Goal: Task Accomplishment & Management: Use online tool/utility

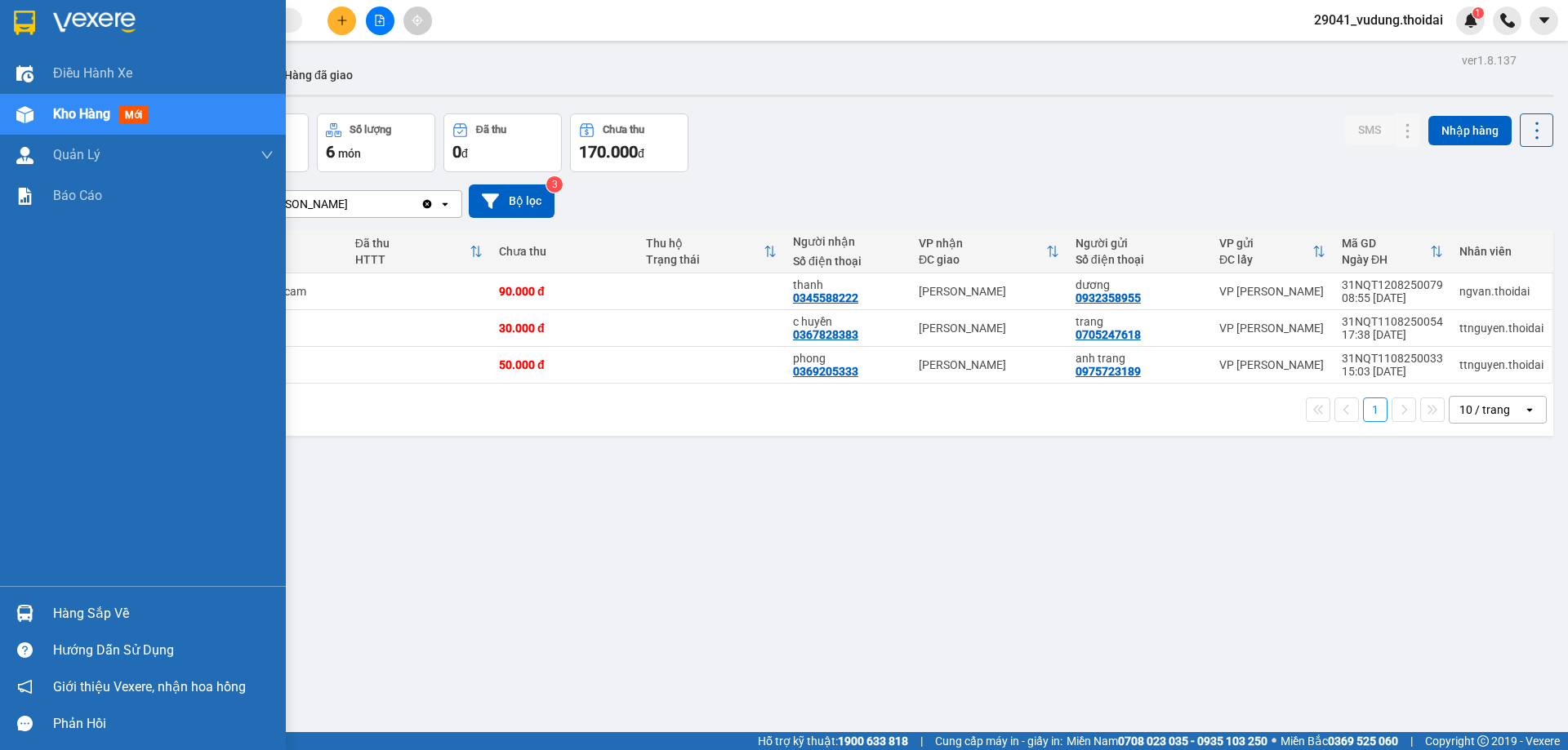
click at [125, 621] on div "Hàng sắp về" at bounding box center [163, 613] width 220 height 25
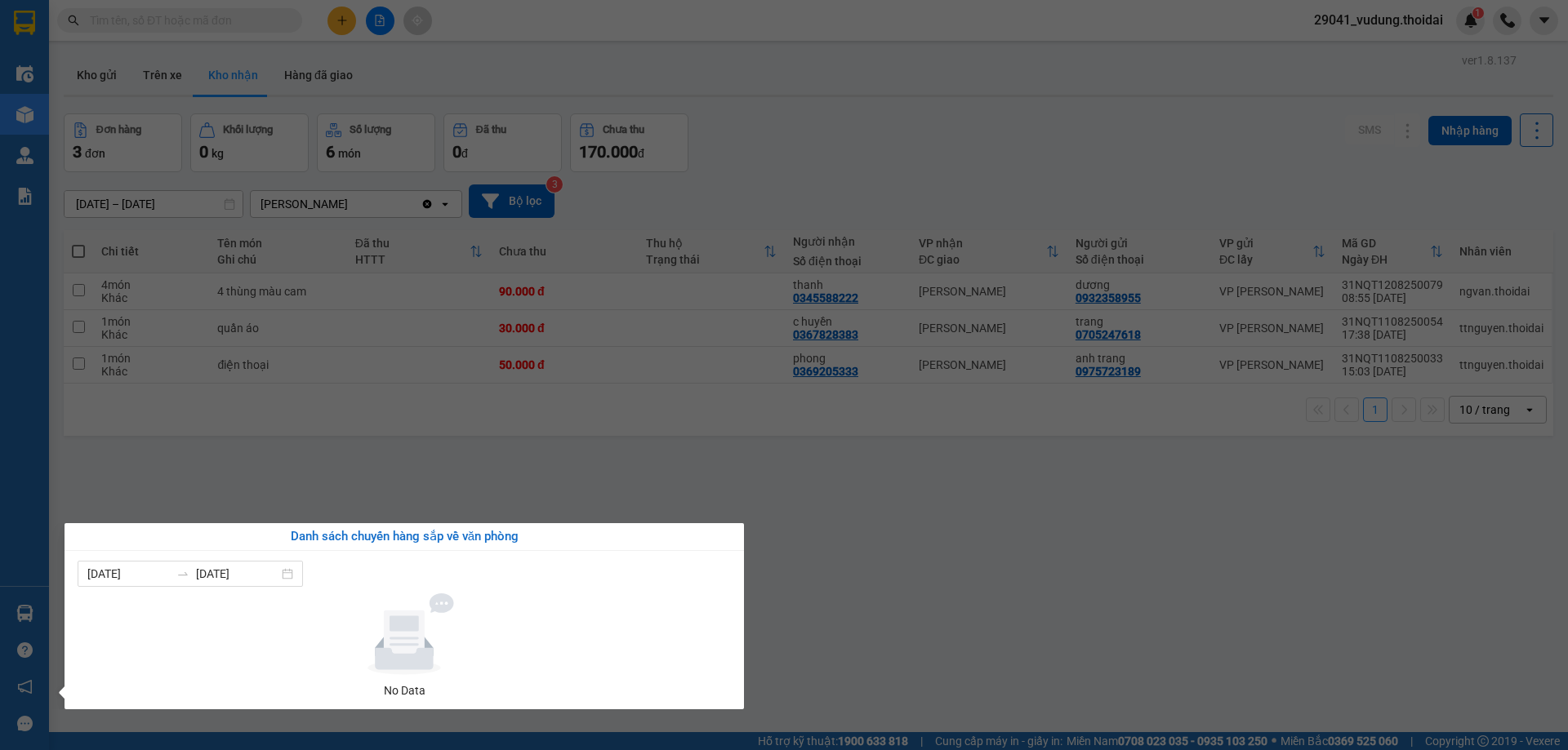
click at [836, 550] on section "Kết quả tìm kiếm ( 12 ) Bộ lọc Mã ĐH Trạng thái Món hàng Thu hộ Tổng cước Chưa …" at bounding box center [784, 375] width 1568 height 750
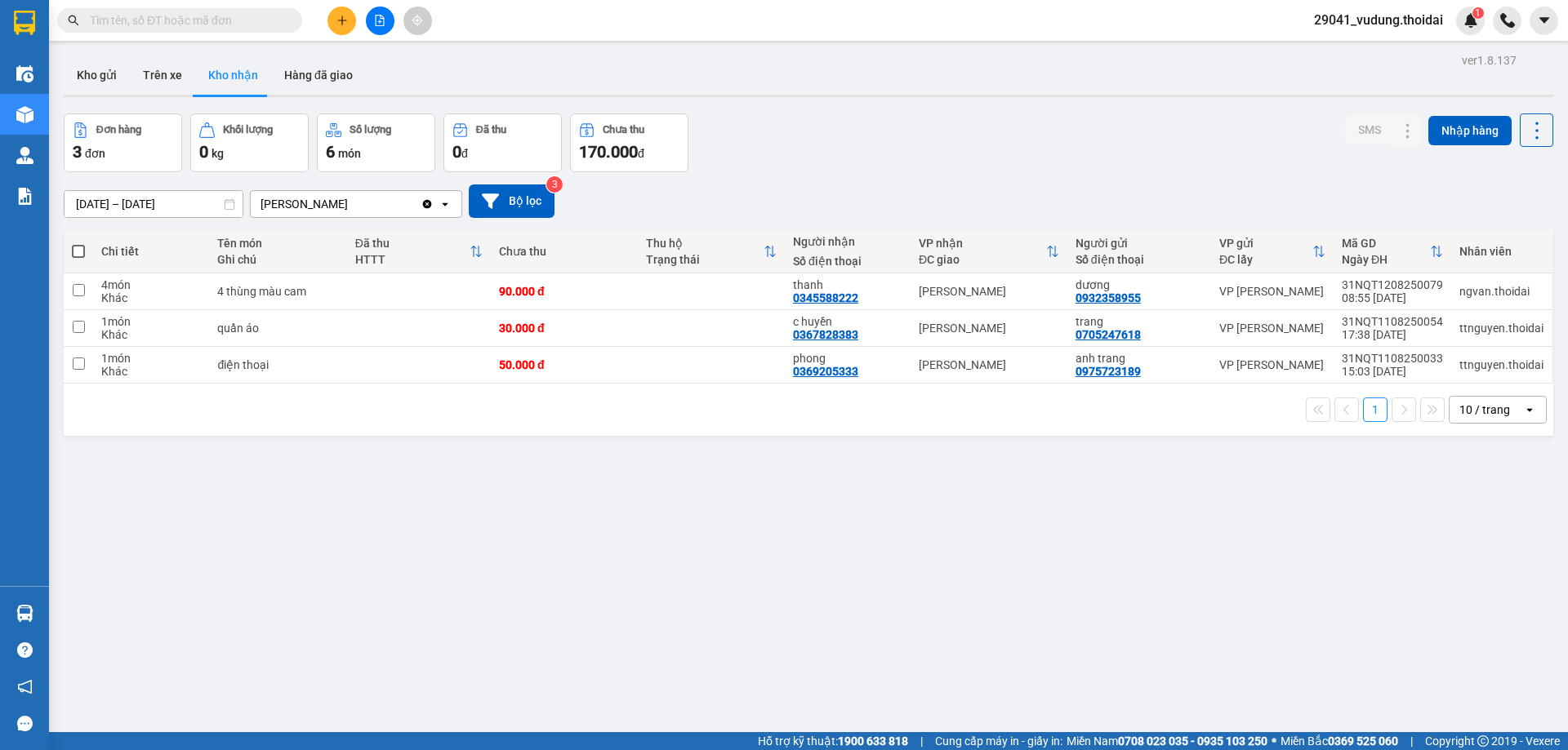
click at [85, 71] on button "Kho gửi" at bounding box center [96, 75] width 66 height 39
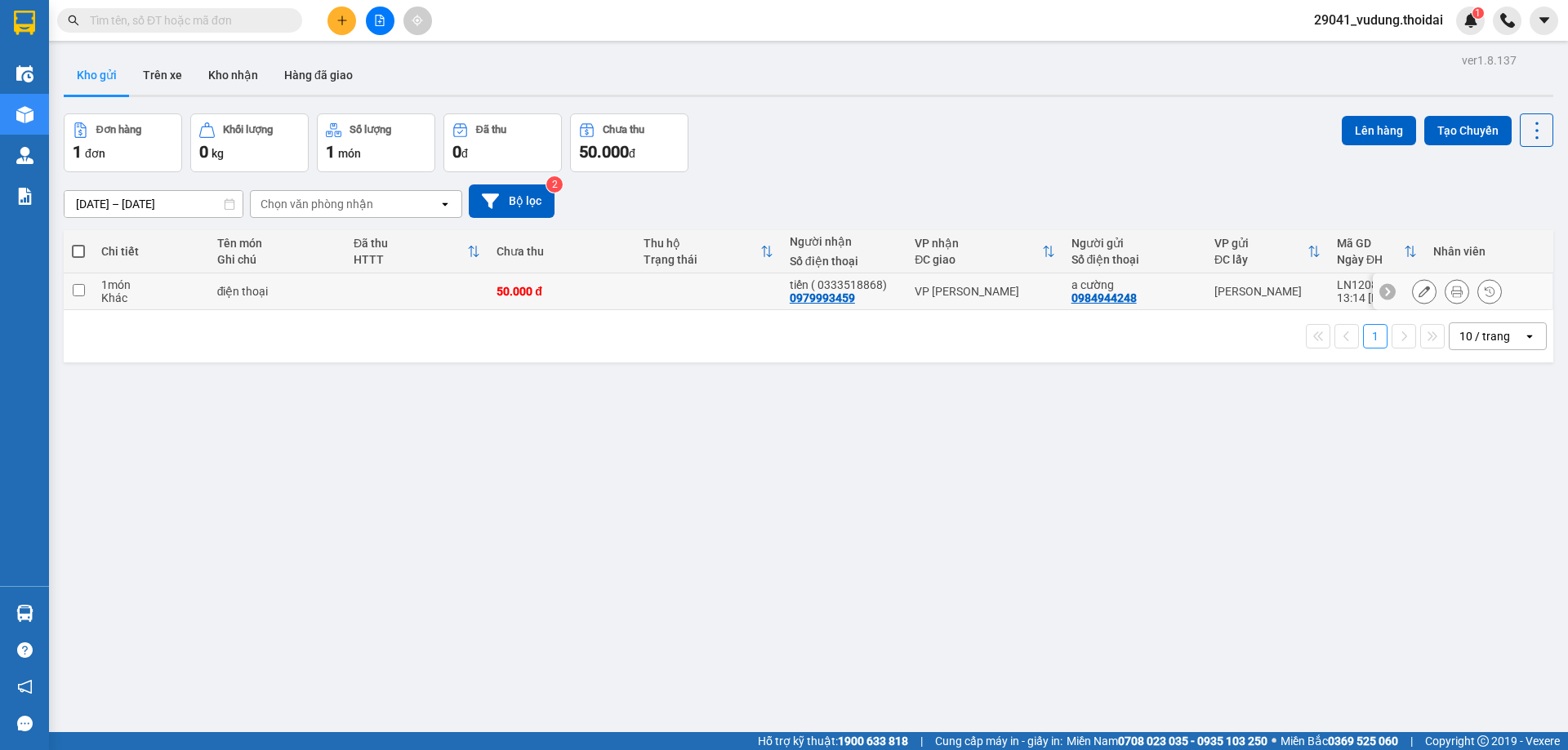
click at [1418, 289] on icon at bounding box center [1424, 291] width 12 height 12
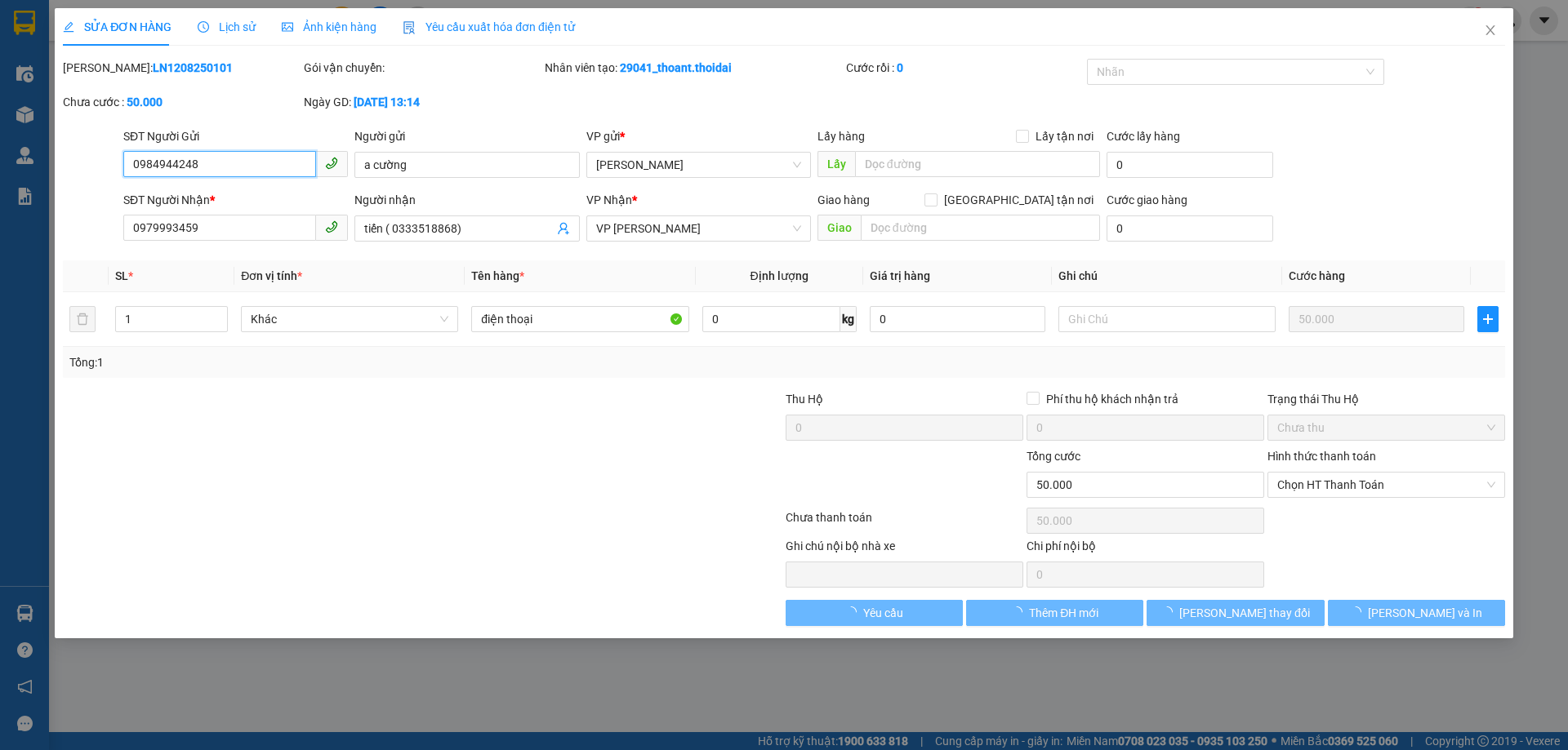
type input "0984944248"
type input "a cường"
type input "0979993459"
type input "tiến ( 0333518868)"
type input "50.000"
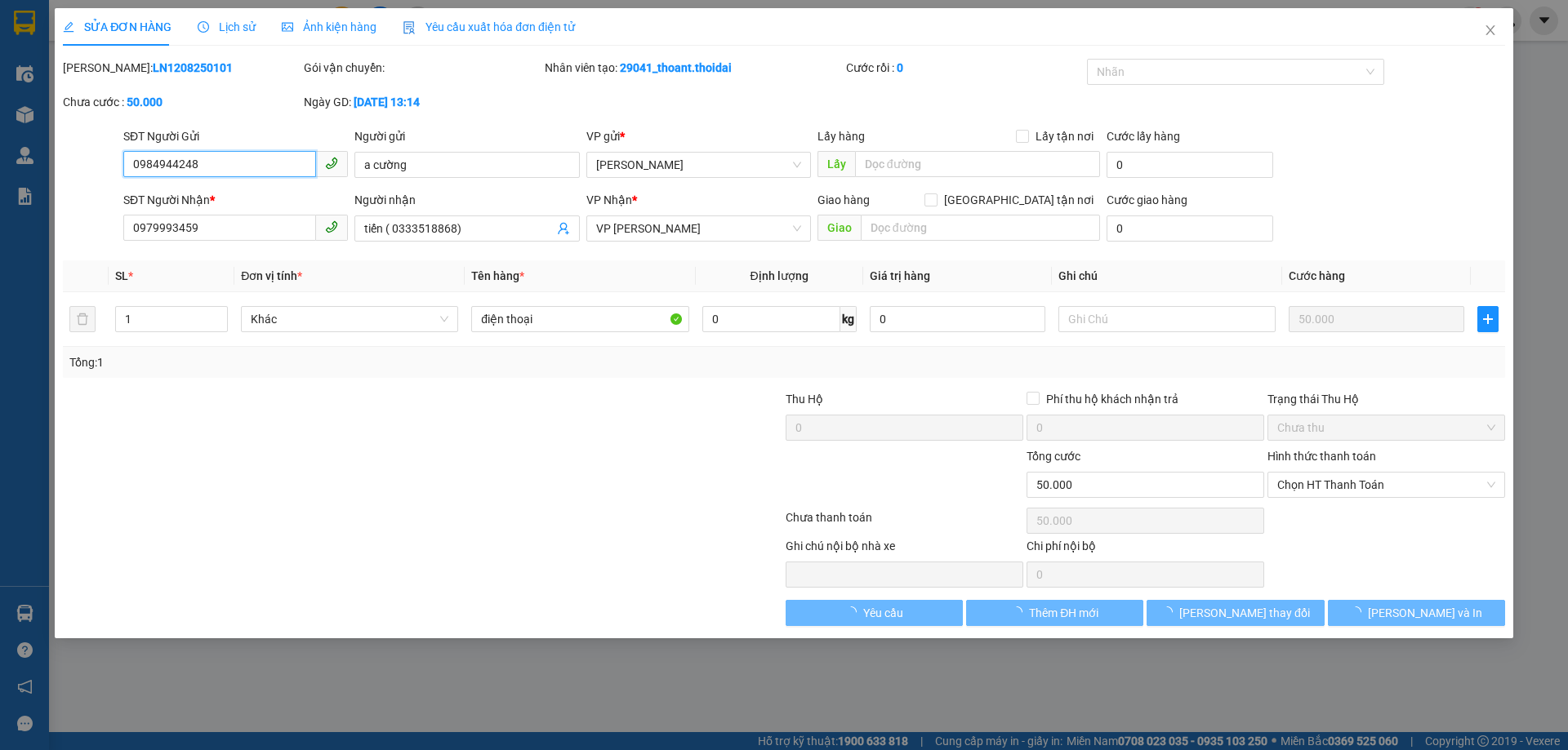
type input "50.000"
click at [258, 164] on input "0984944248" at bounding box center [220, 163] width 193 height 27
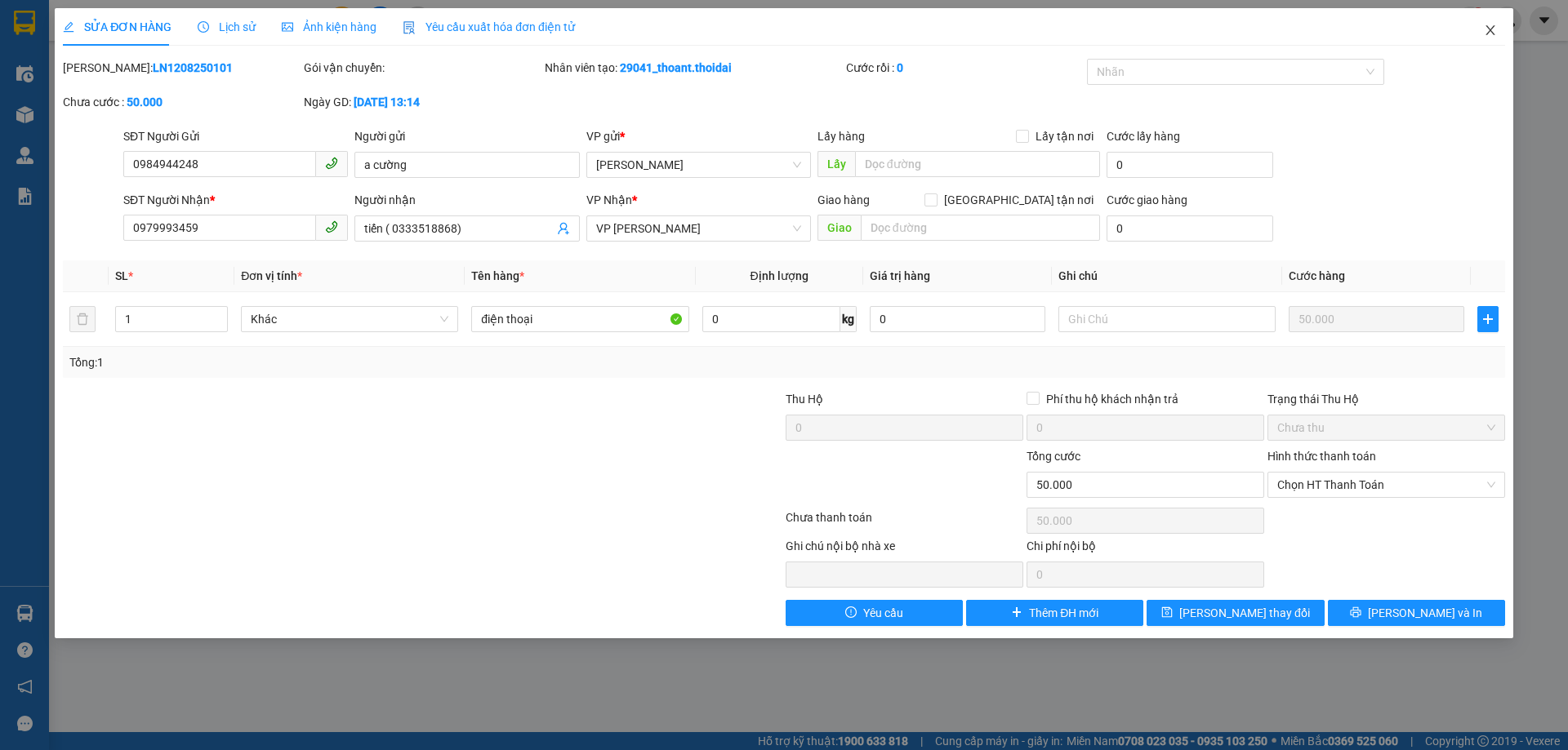
click at [1500, 32] on span "Close" at bounding box center [1490, 31] width 45 height 45
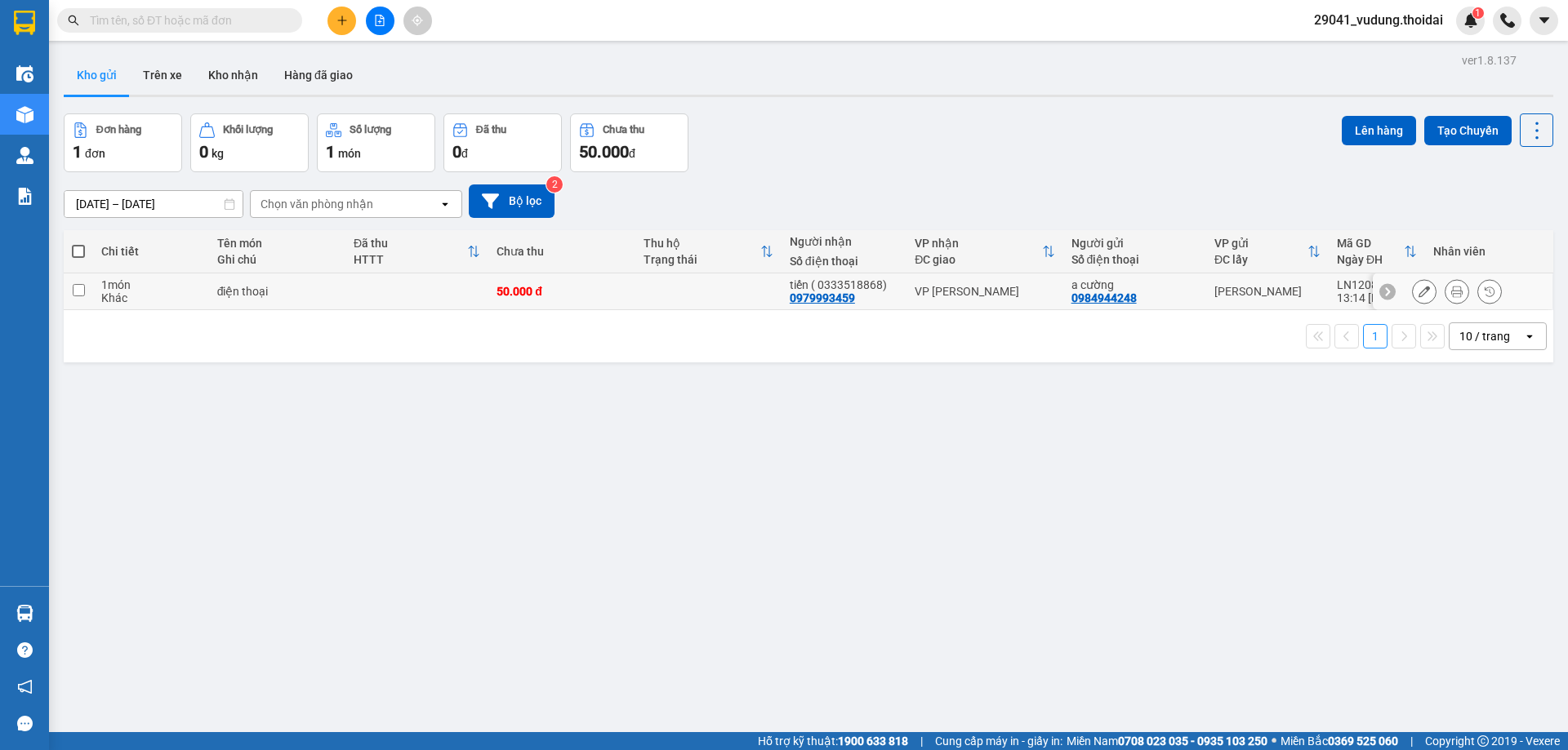
click at [75, 287] on input "checkbox" at bounding box center [79, 290] width 12 height 12
checkbox input "true"
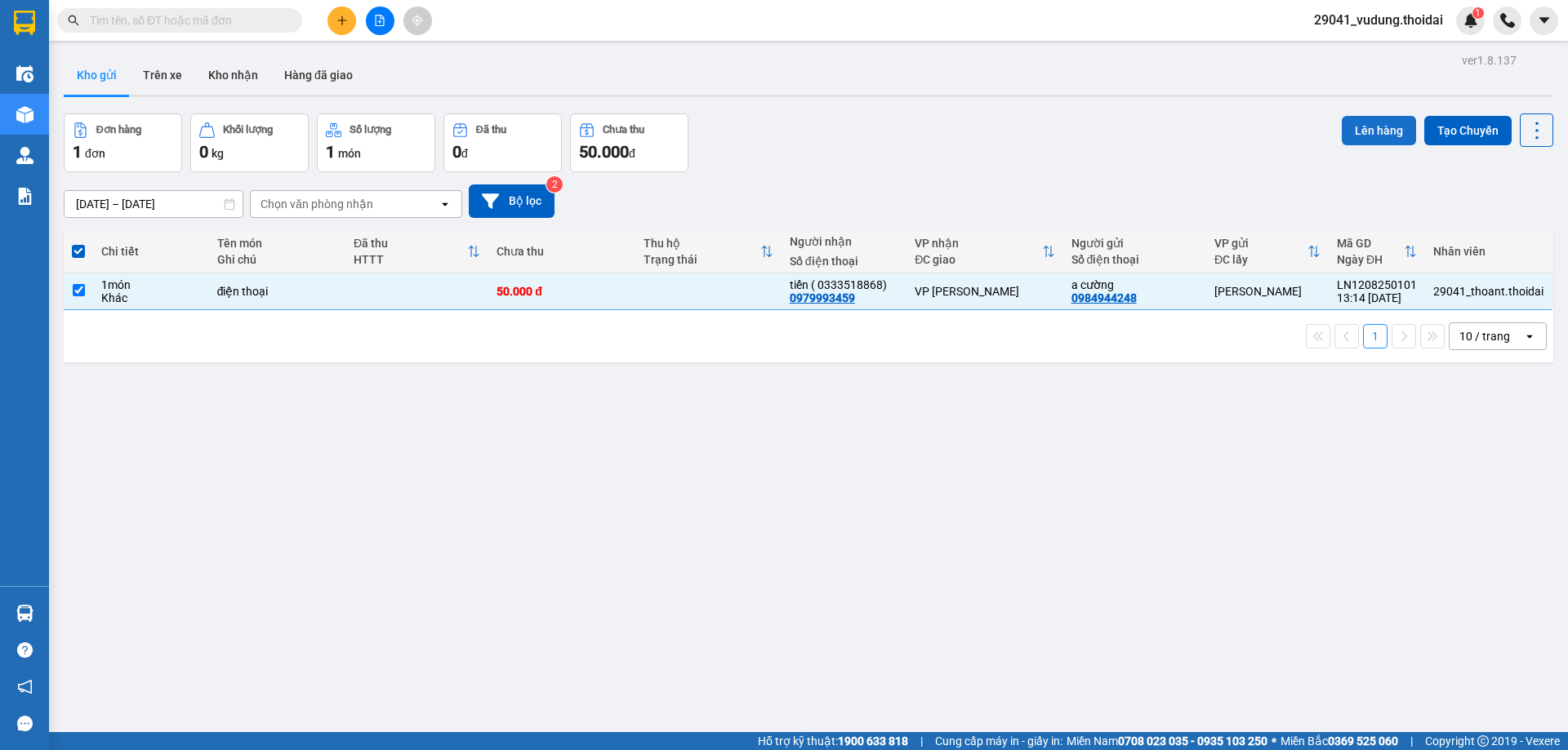
click at [1367, 132] on button "Lên hàng" at bounding box center [1378, 131] width 74 height 30
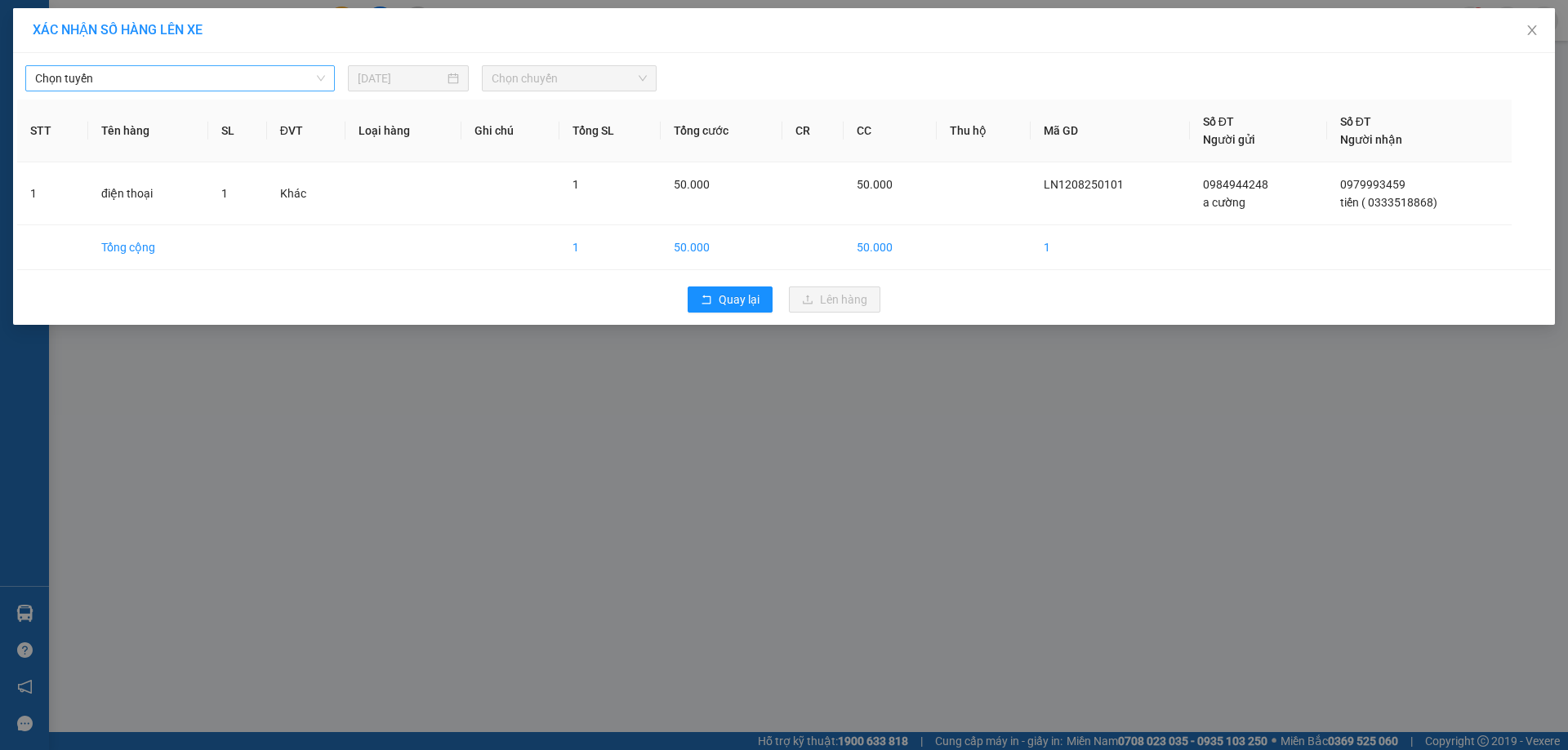
click at [167, 65] on div "Chọn tuyến" at bounding box center [180, 78] width 309 height 27
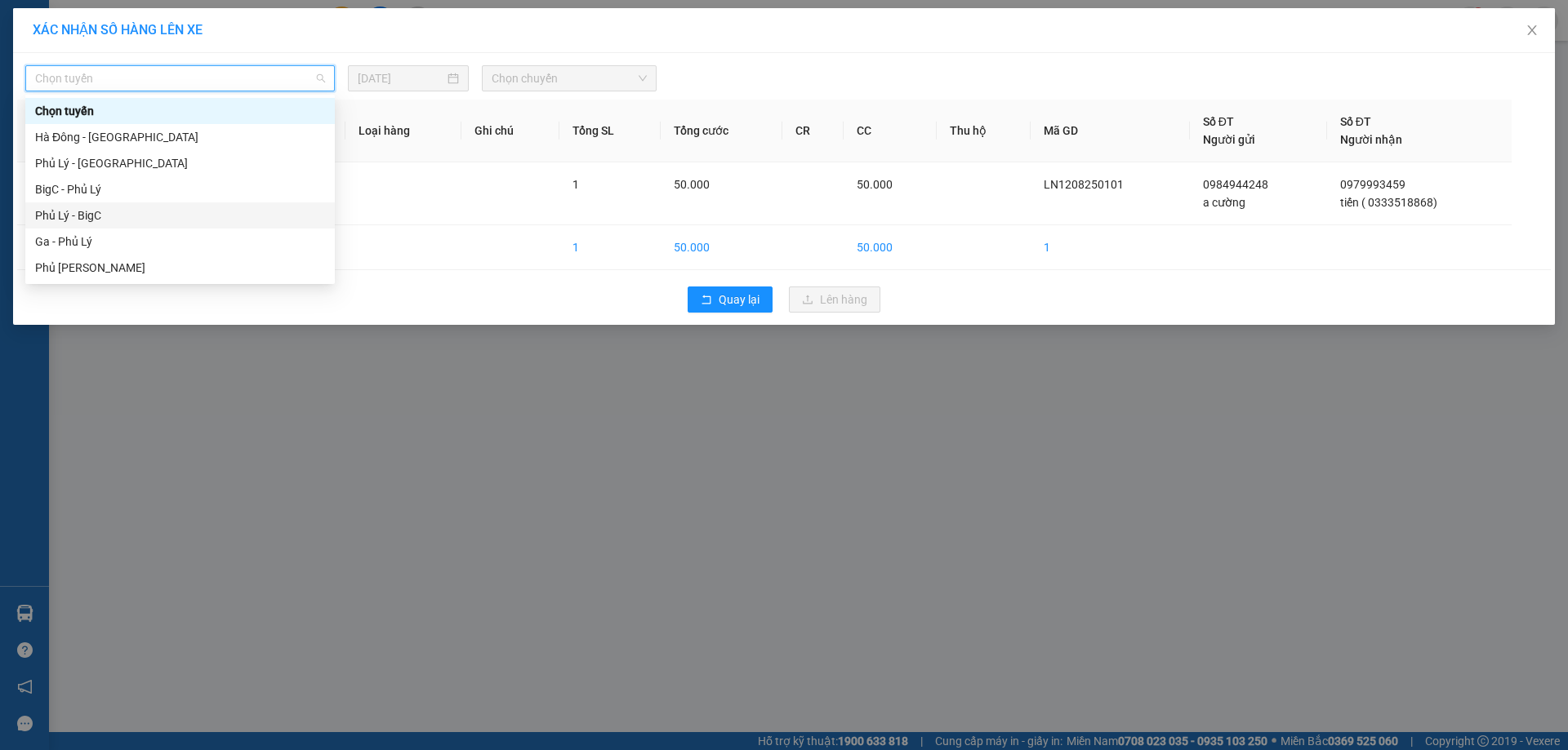
click at [121, 212] on div "Phủ Lý - BigC" at bounding box center [180, 216] width 289 height 18
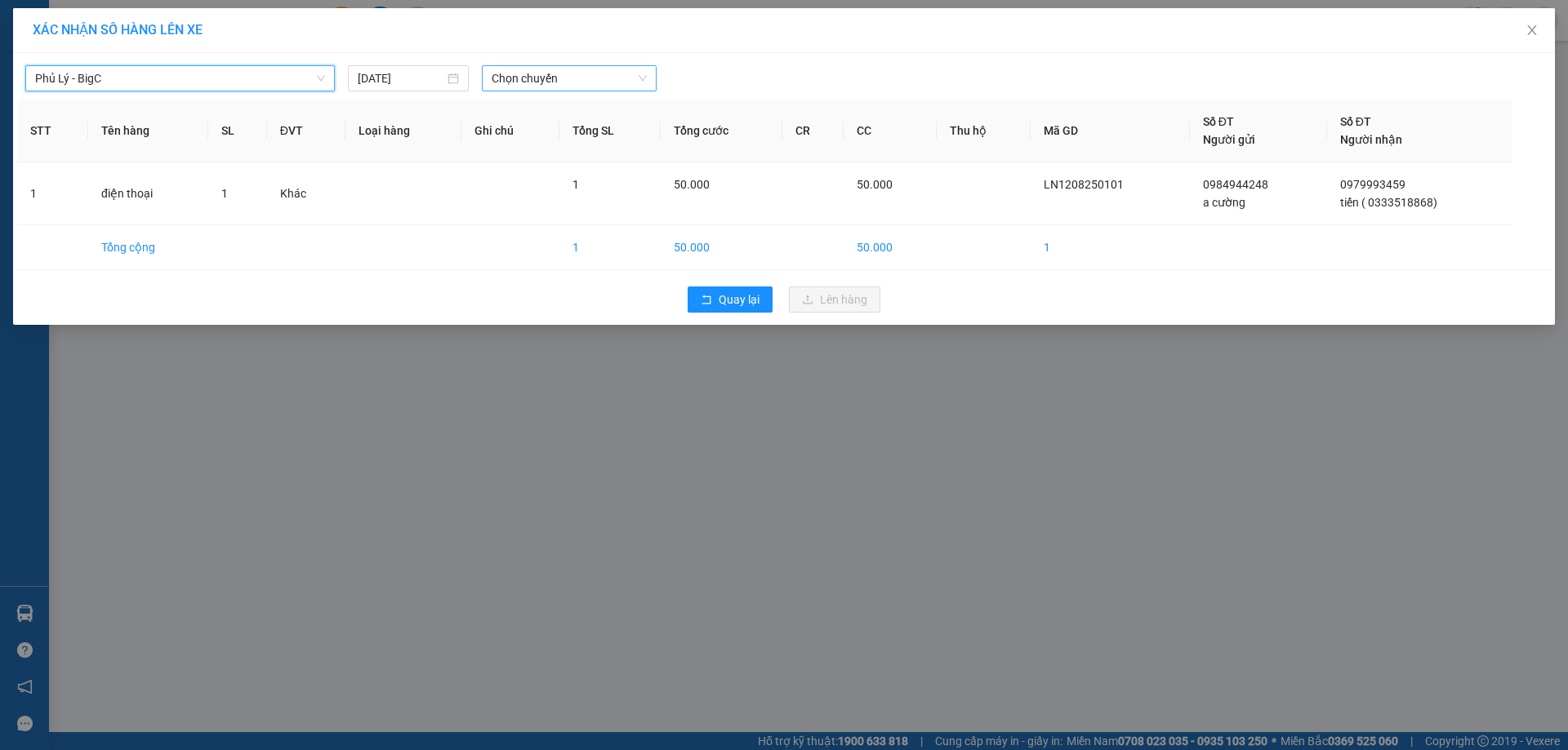
click at [568, 80] on span "Chọn chuyến" at bounding box center [569, 78] width 156 height 25
type input "781"
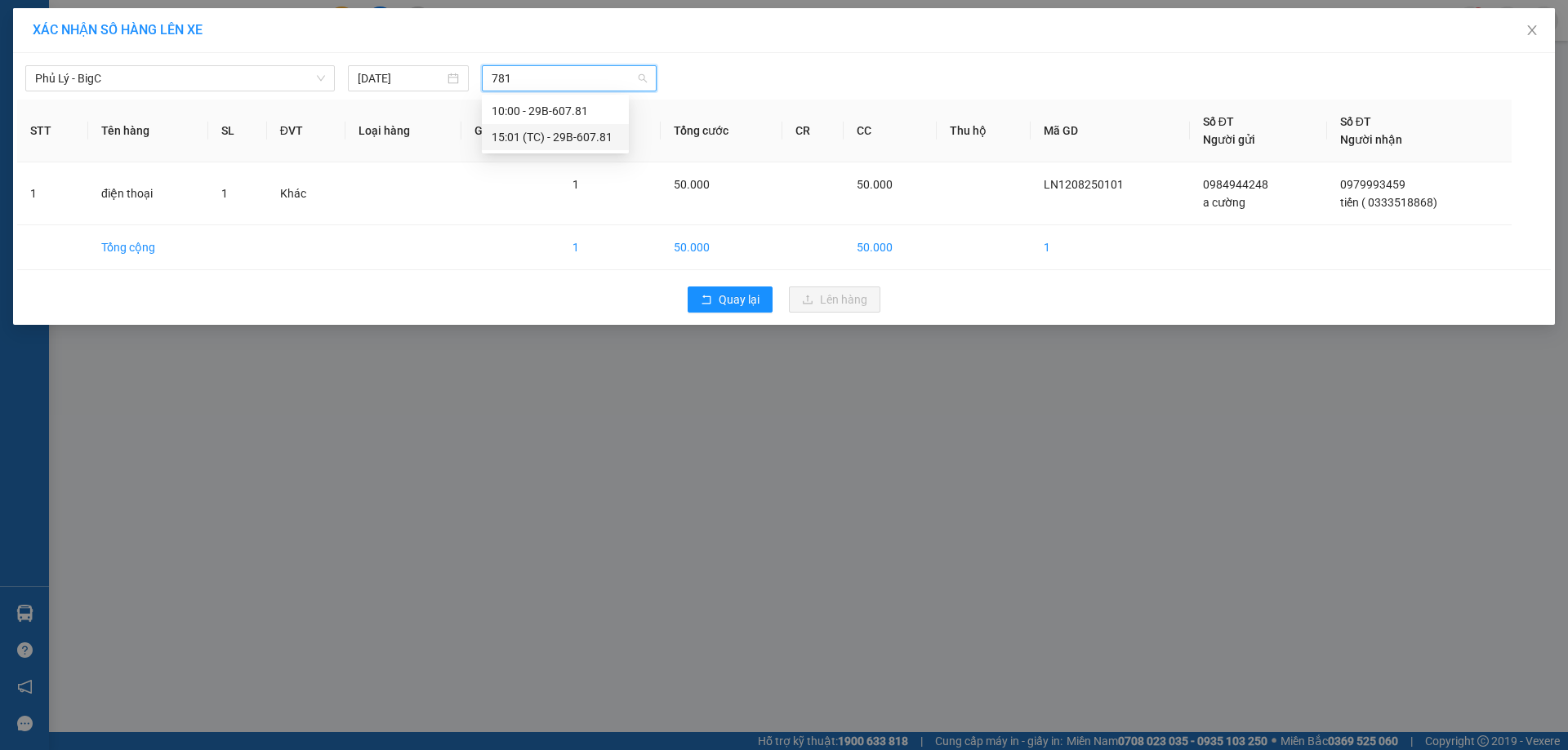
click at [582, 138] on div "15:01 (TC) - 29B-607.81" at bounding box center [554, 137] width 127 height 18
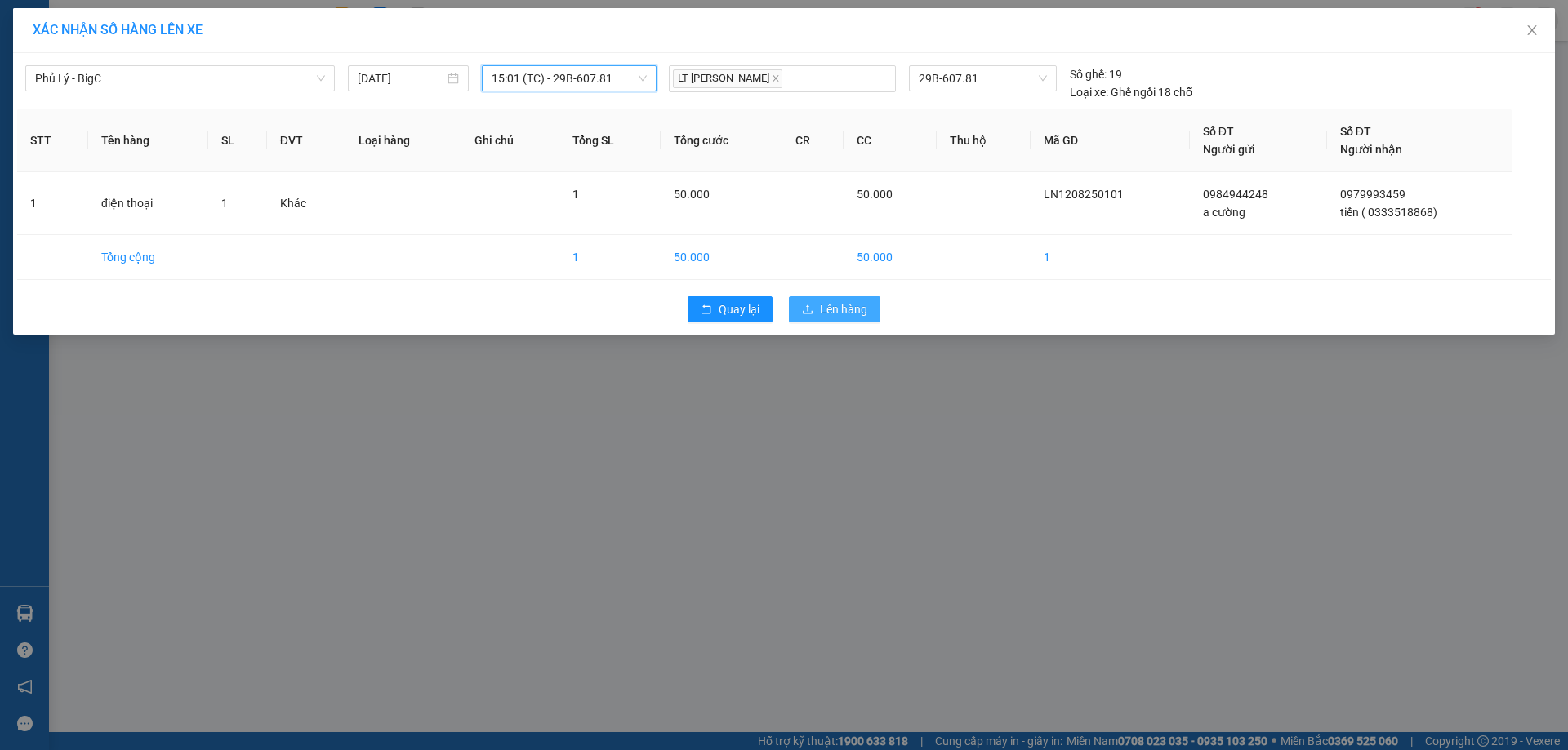
click at [830, 304] on span "Lên hàng" at bounding box center [844, 309] width 47 height 18
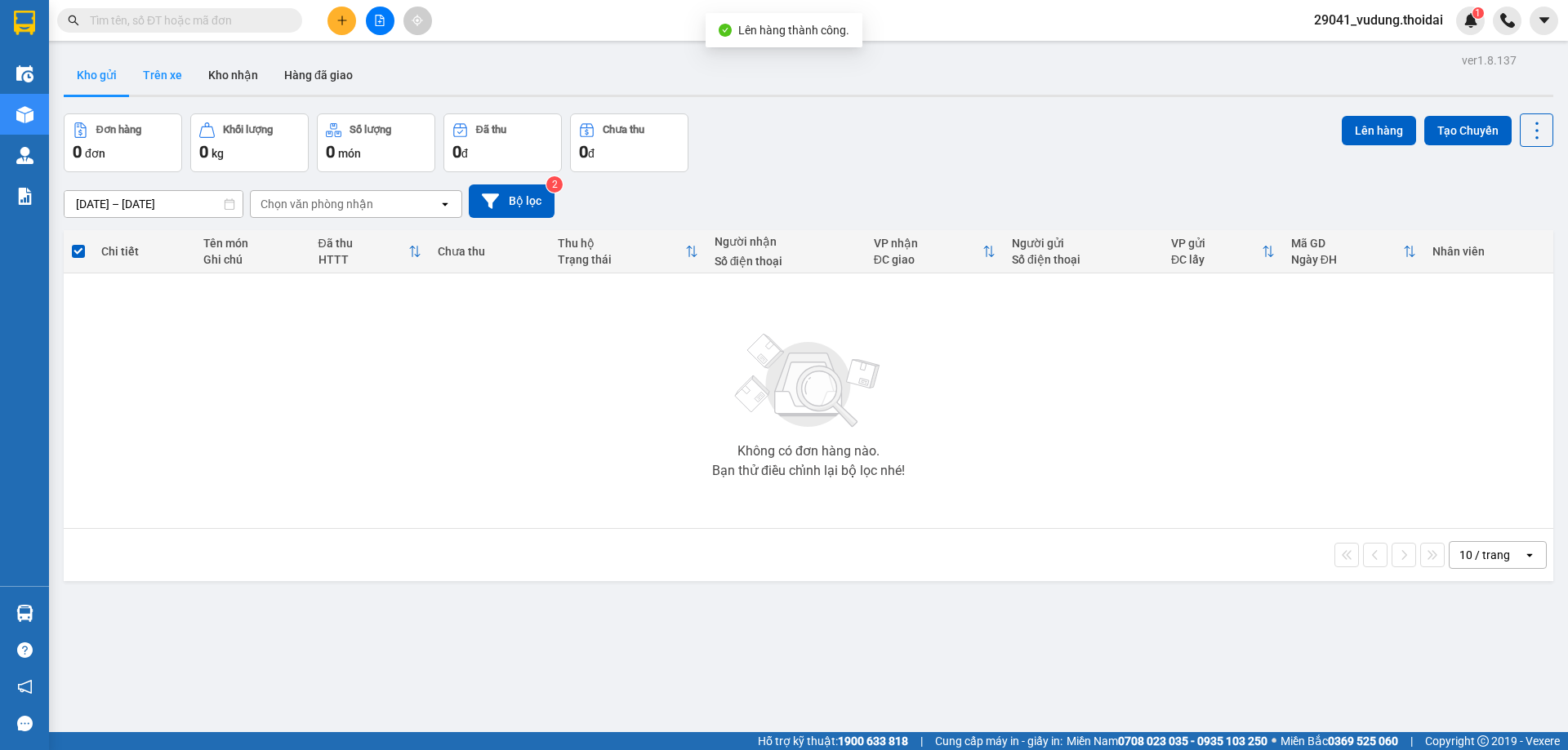
click at [179, 73] on button "Trên xe" at bounding box center [162, 75] width 65 height 39
